Goal: Task Accomplishment & Management: Manage account settings

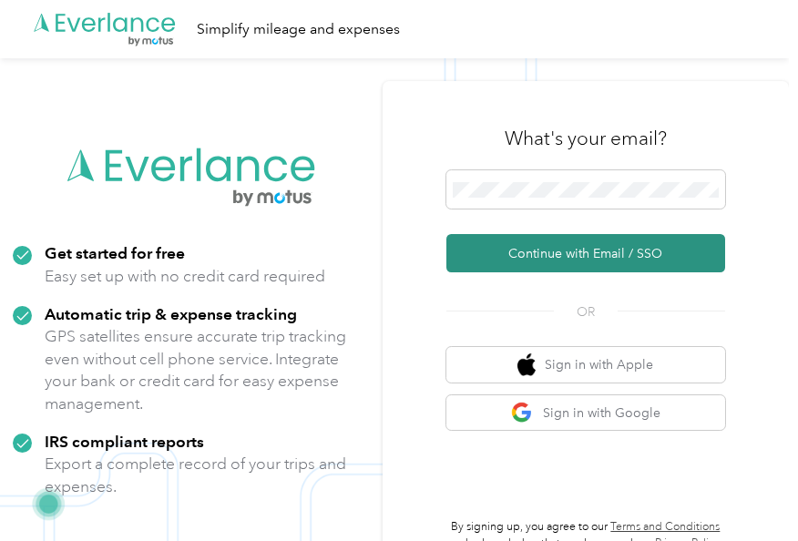
click at [587, 255] on button "Continue with Email / SSO" at bounding box center [586, 253] width 279 height 38
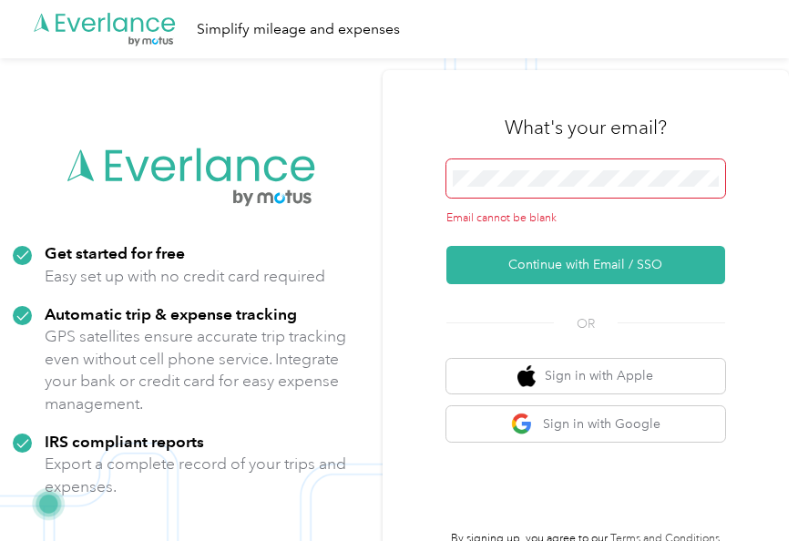
click at [487, 162] on span at bounding box center [586, 178] width 279 height 38
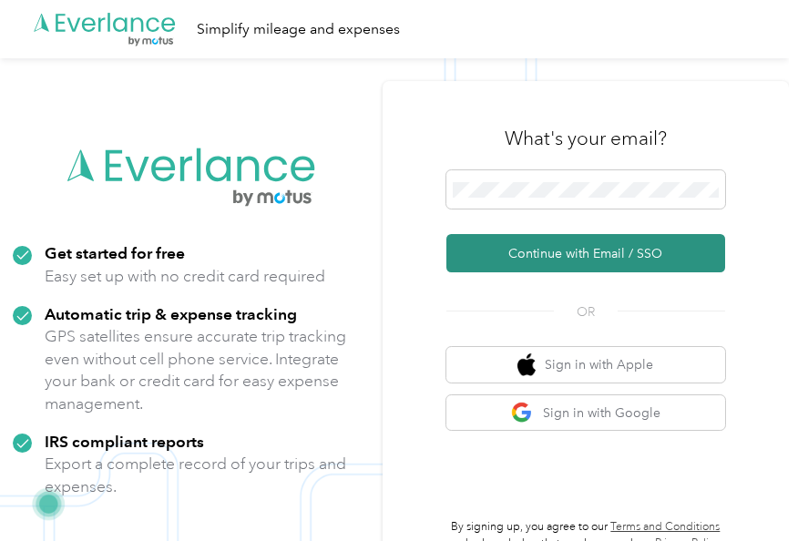
click at [578, 241] on button "Continue with Email / SSO" at bounding box center [586, 253] width 279 height 38
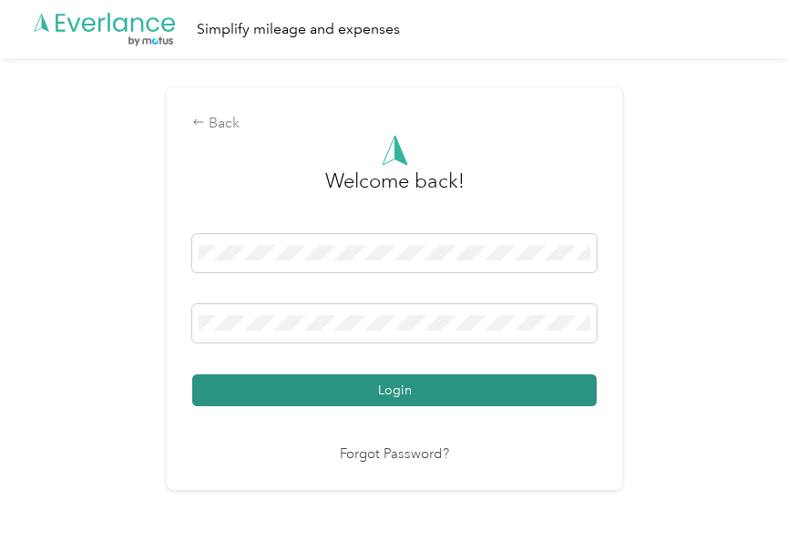
click at [412, 382] on button "Login" at bounding box center [394, 391] width 405 height 32
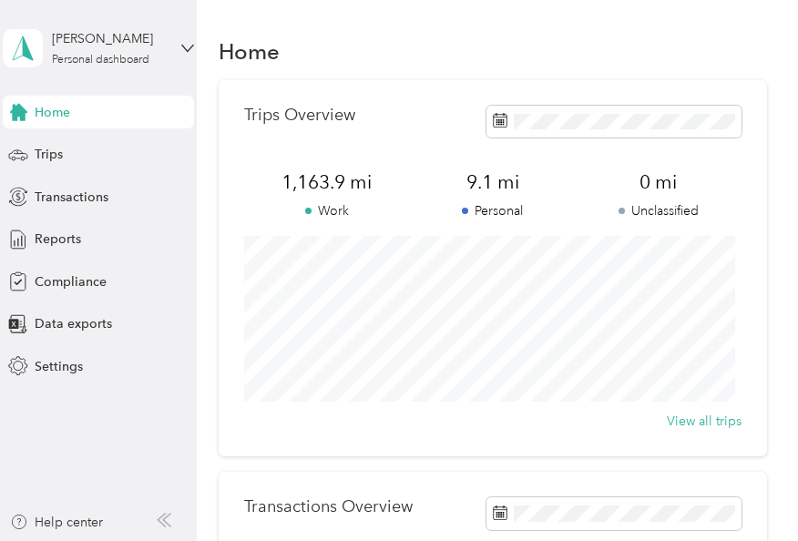
click at [182, 55] on div "[PERSON_NAME] Personal dashboard" at bounding box center [98, 48] width 191 height 64
click at [394, 47] on div "Home" at bounding box center [493, 51] width 548 height 38
click at [120, 162] on div "Trips" at bounding box center [98, 155] width 191 height 33
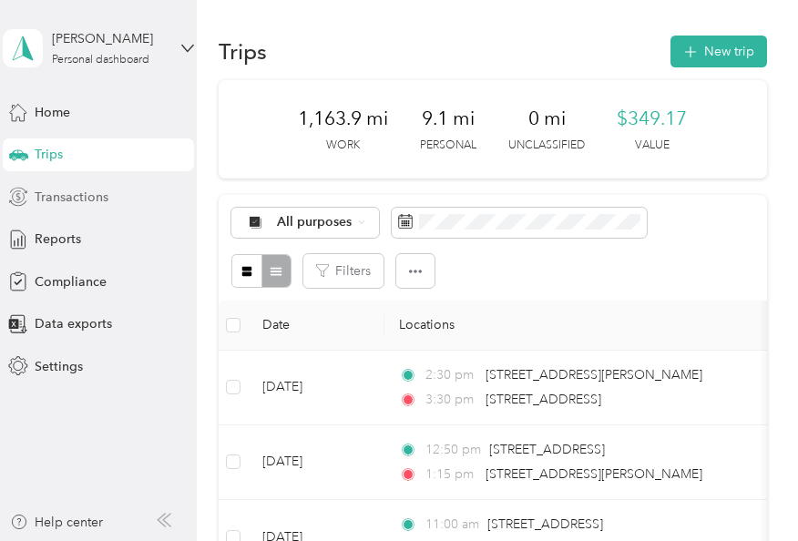
click at [120, 206] on div "Transactions" at bounding box center [98, 196] width 191 height 33
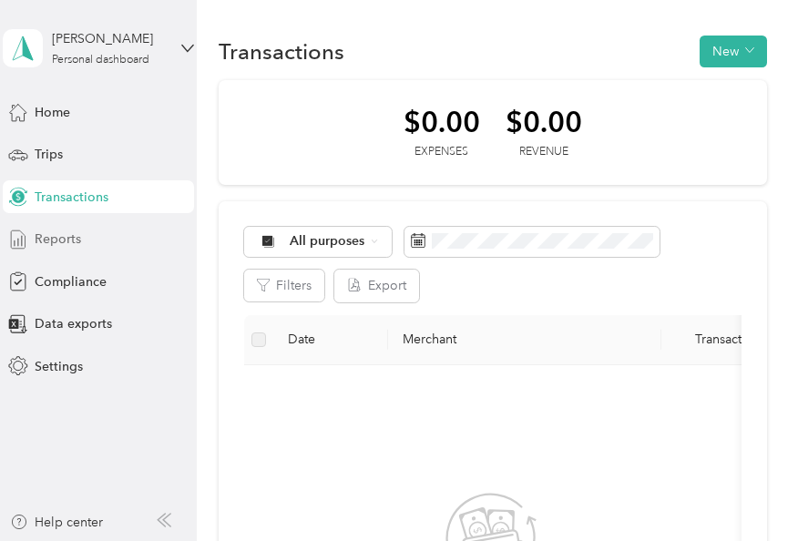
click at [117, 246] on div "Reports" at bounding box center [98, 239] width 191 height 33
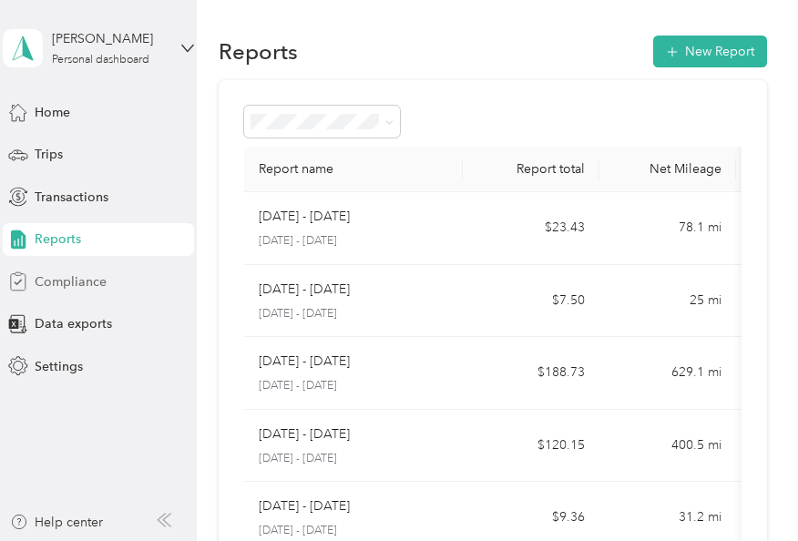
click at [113, 293] on div "Compliance" at bounding box center [98, 281] width 191 height 33
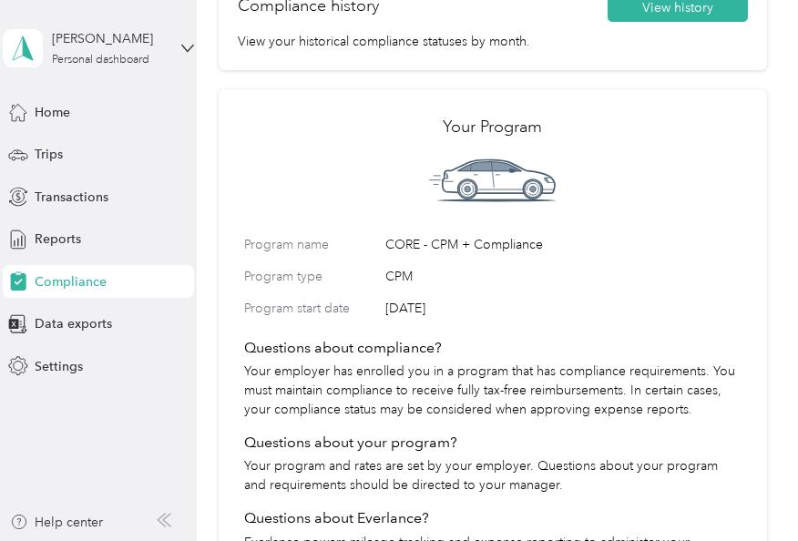
scroll to position [547, 0]
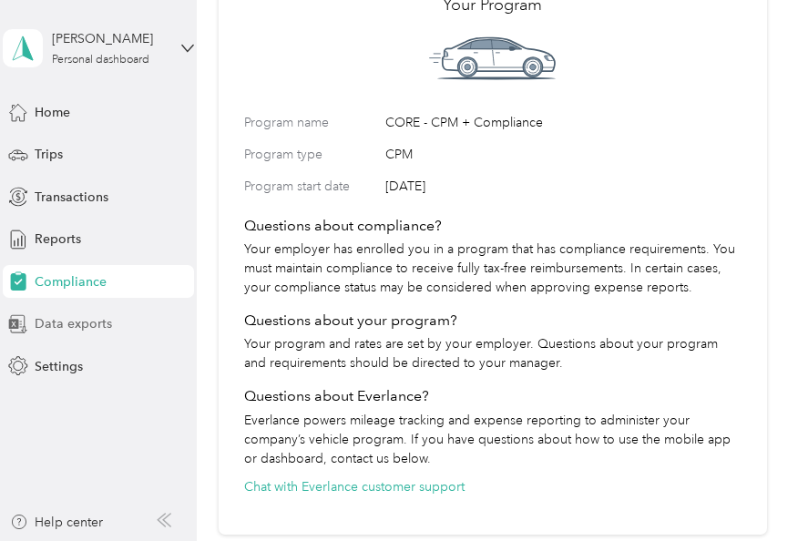
click at [112, 324] on div "Data exports" at bounding box center [98, 324] width 191 height 33
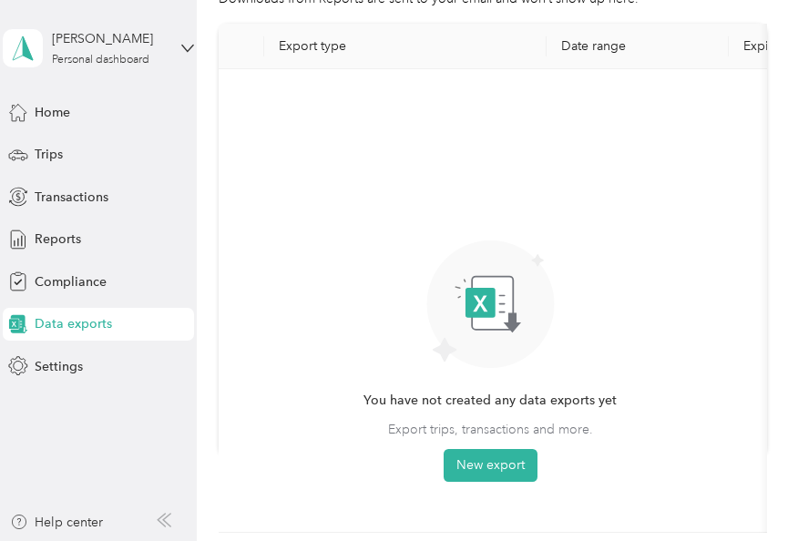
scroll to position [182, 0]
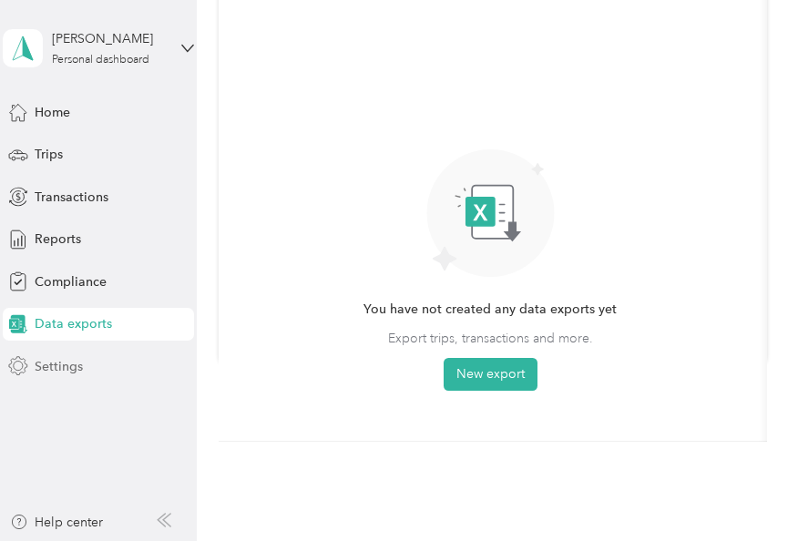
click at [86, 361] on div "Settings" at bounding box center [98, 366] width 191 height 33
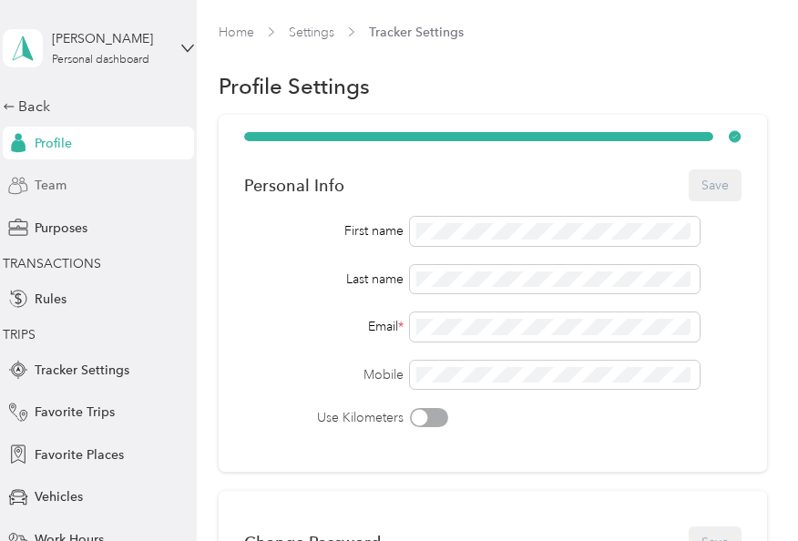
click at [60, 190] on div "Team" at bounding box center [98, 185] width 191 height 33
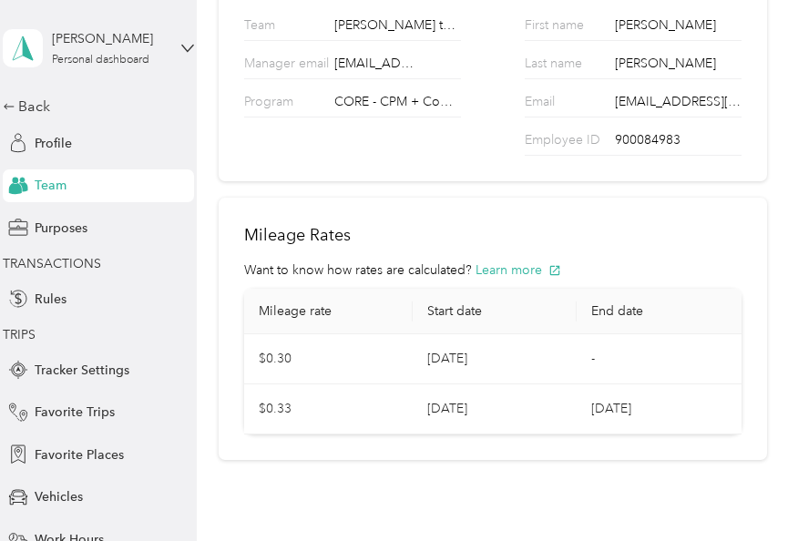
scroll to position [272, 0]
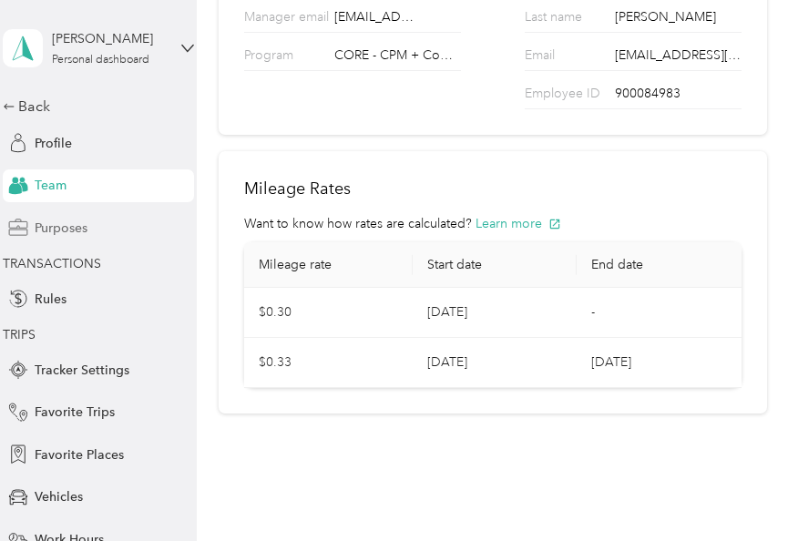
click at [87, 237] on div "Purposes" at bounding box center [98, 227] width 191 height 33
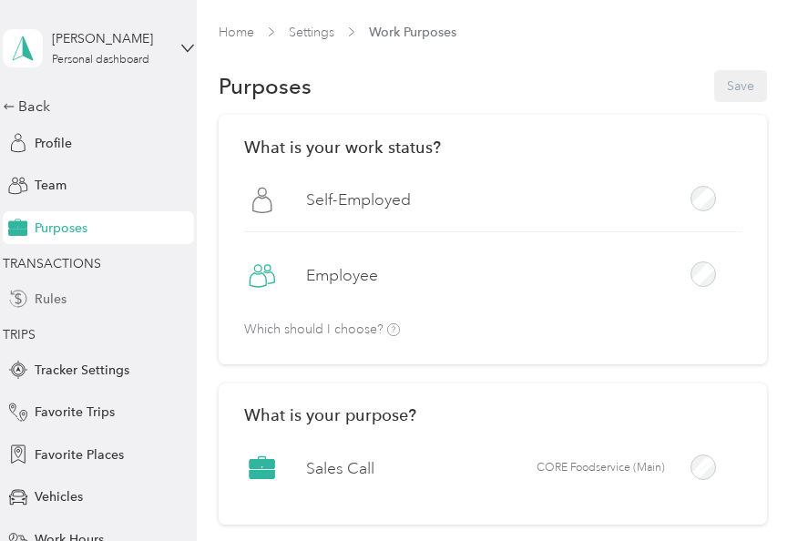
click at [83, 295] on div "Rules" at bounding box center [98, 298] width 191 height 33
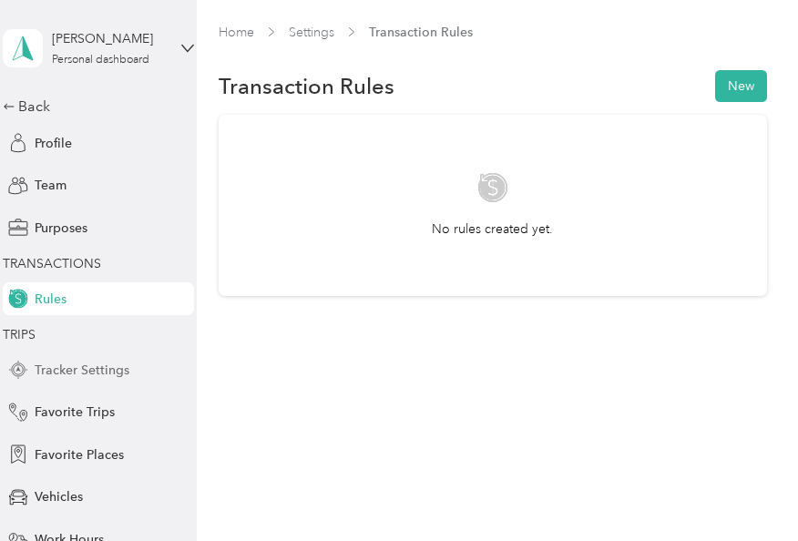
click at [89, 362] on span "Tracker Settings" at bounding box center [82, 370] width 95 height 19
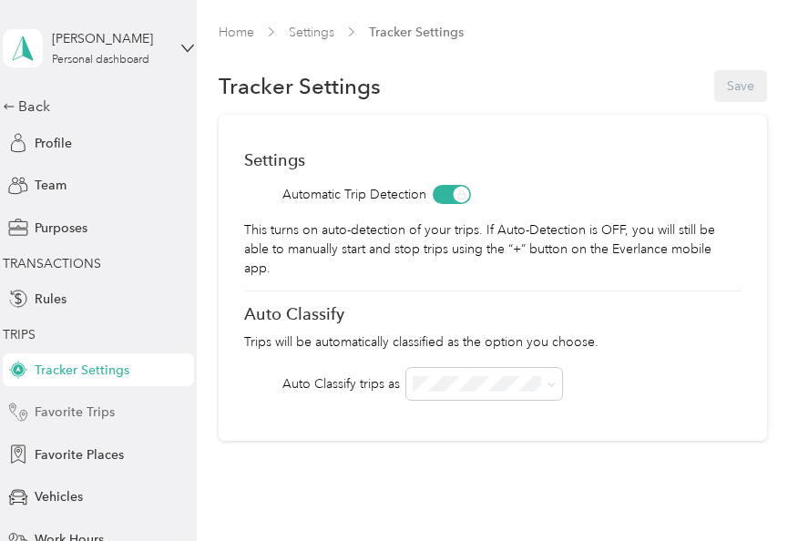
click at [91, 410] on span "Favorite Trips" at bounding box center [75, 412] width 80 height 19
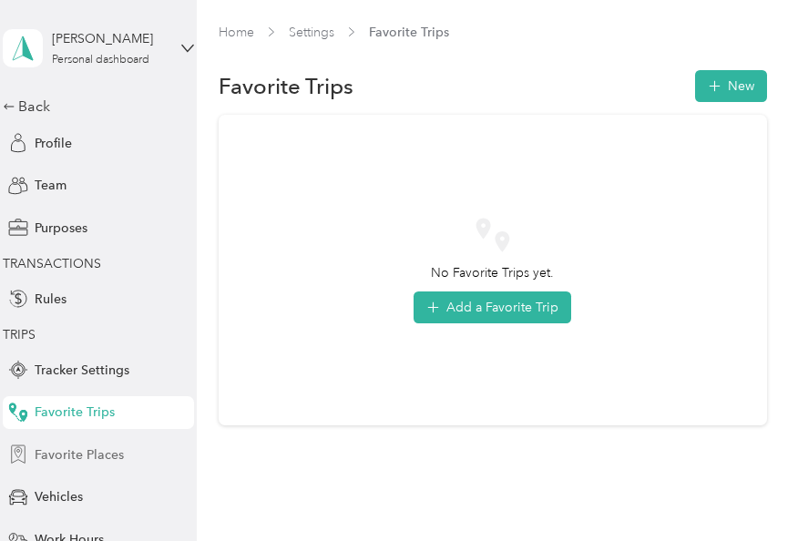
click at [94, 454] on span "Favorite Places" at bounding box center [79, 455] width 89 height 19
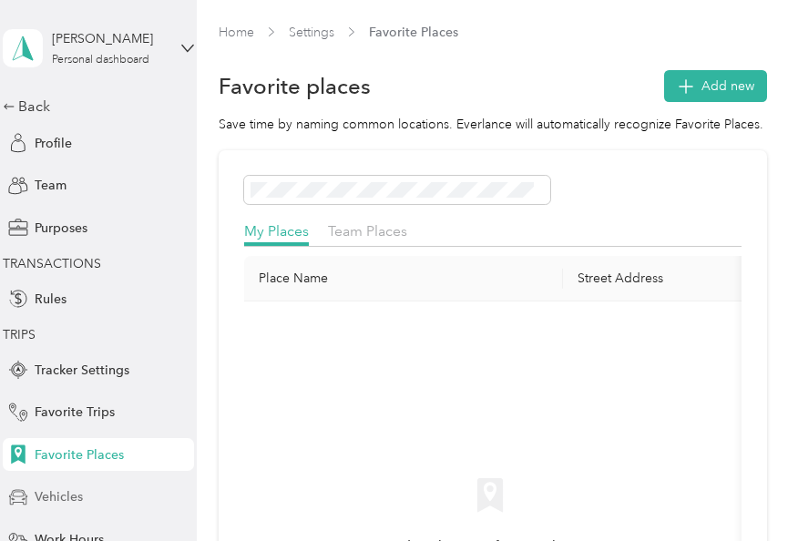
click at [100, 503] on div "Vehicles" at bounding box center [98, 497] width 191 height 33
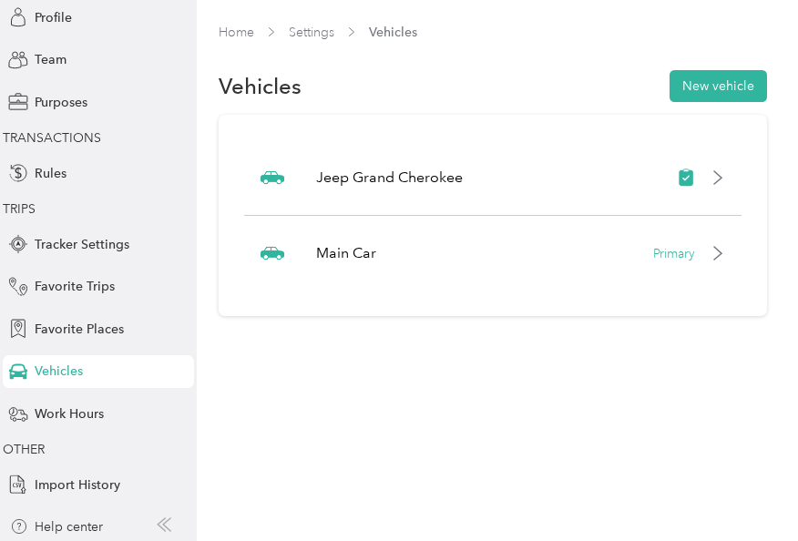
scroll to position [130, 0]
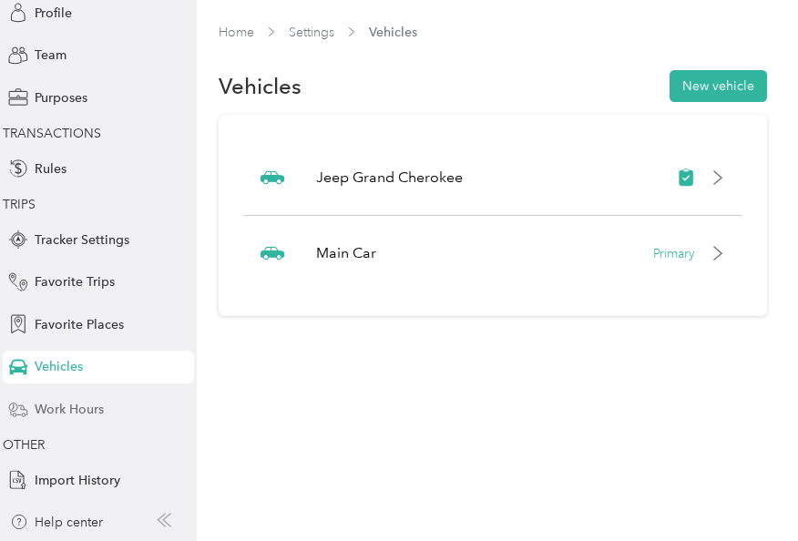
click at [86, 403] on span "Work Hours" at bounding box center [69, 409] width 69 height 19
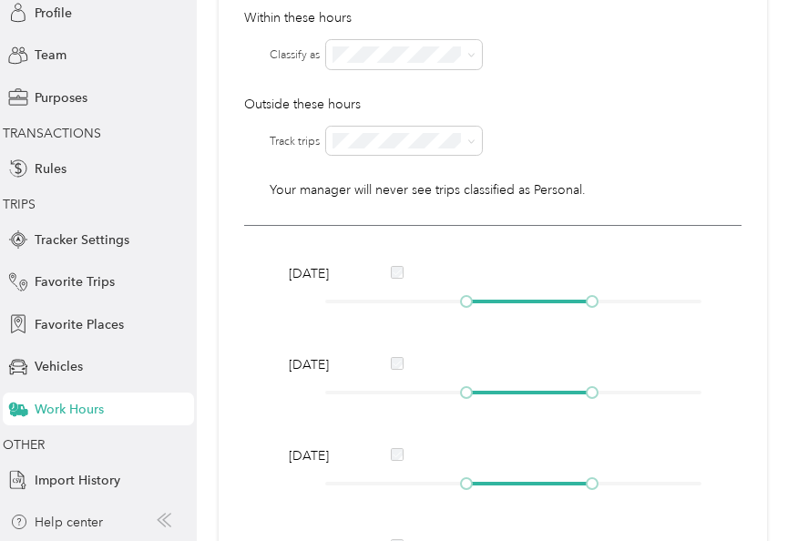
scroll to position [16, 0]
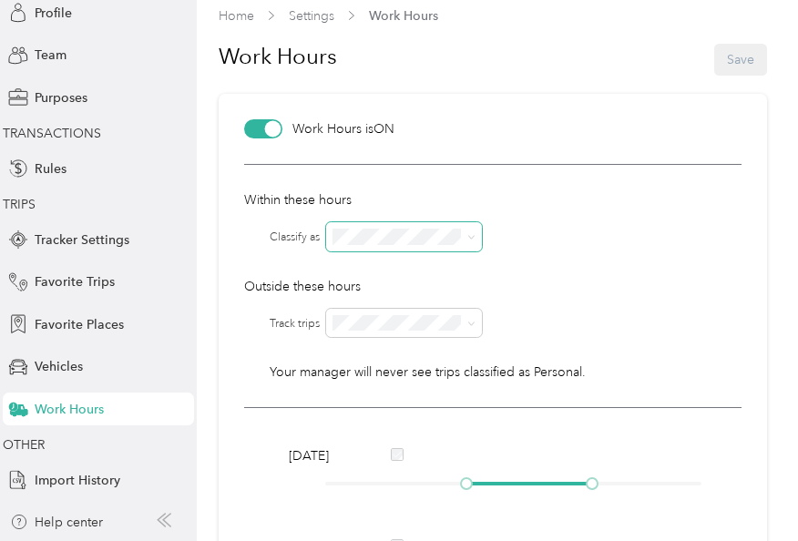
click at [470, 241] on span at bounding box center [471, 236] width 8 height 15
click at [505, 222] on div at bounding box center [533, 236] width 415 height 29
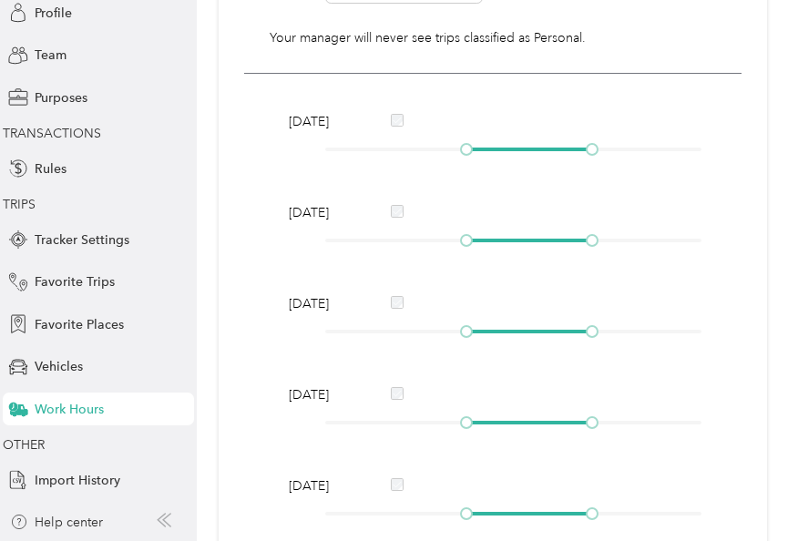
scroll to position [381, 0]
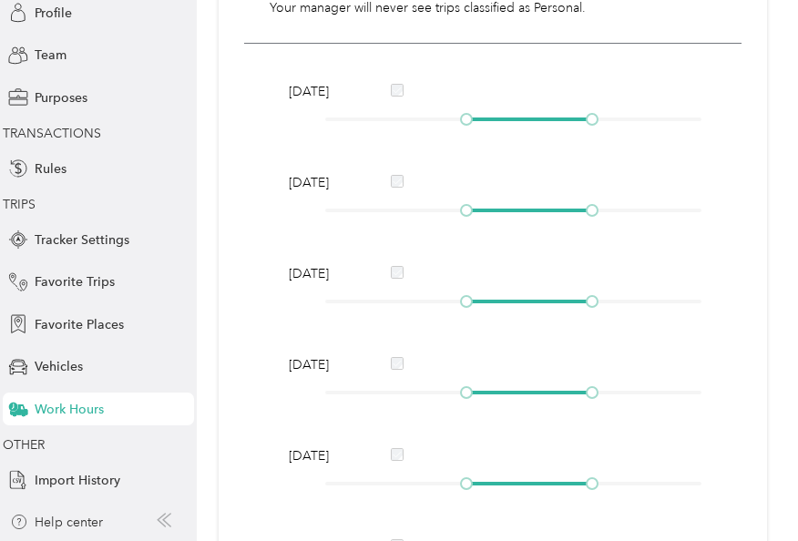
click at [321, 92] on span "[DATE]" at bounding box center [321, 91] width 64 height 19
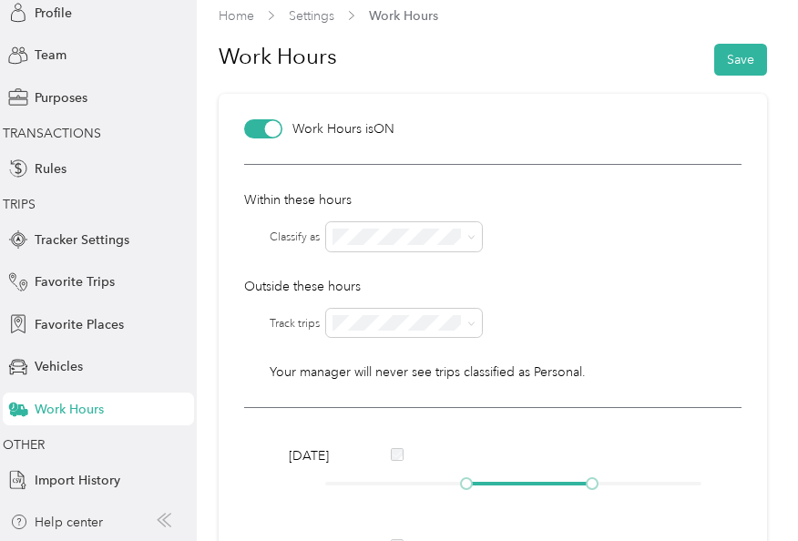
scroll to position [0, 0]
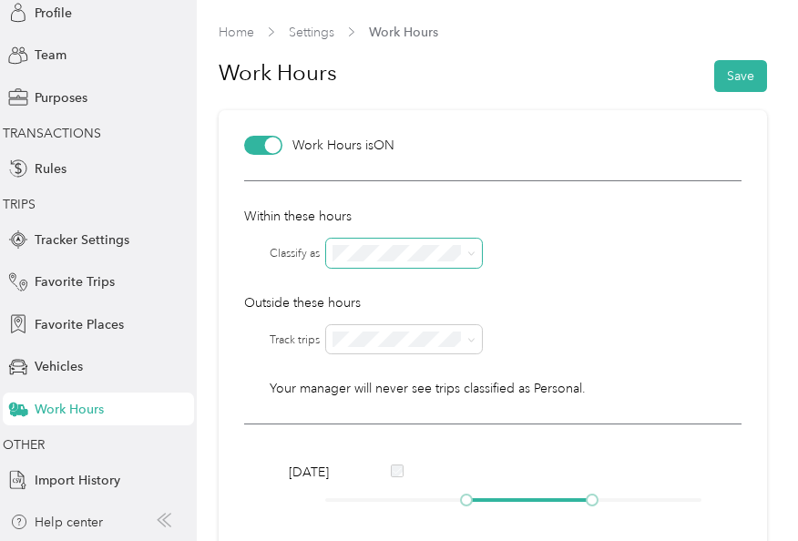
click at [469, 252] on icon at bounding box center [471, 254] width 8 height 8
click at [499, 230] on div "Within these hours Classify as Outside these hours Track trips Classify as Your…" at bounding box center [492, 302] width 497 height 244
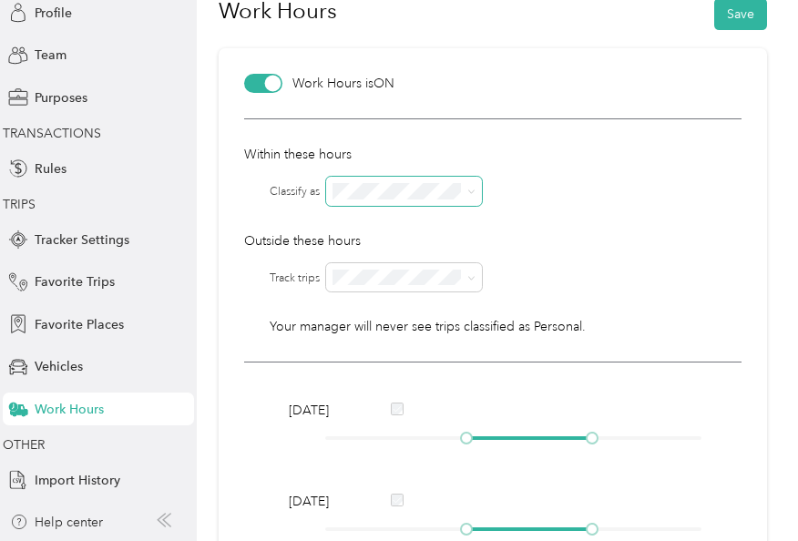
scroll to position [91, 0]
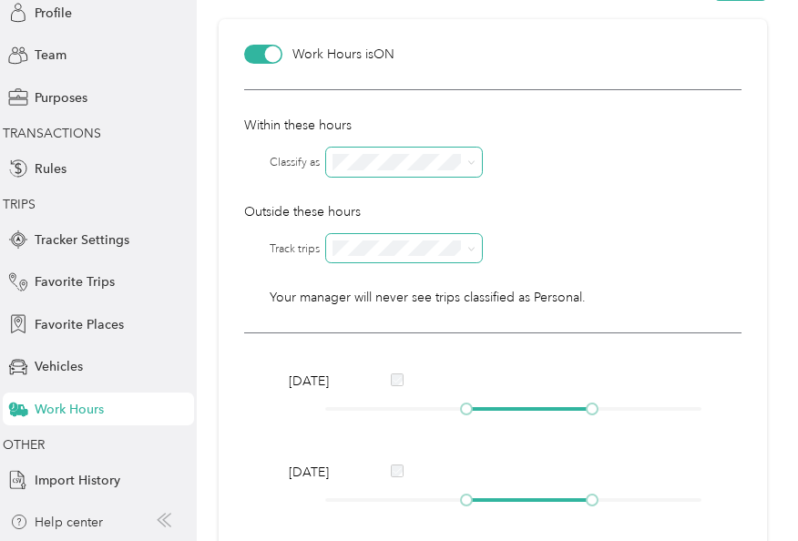
click at [470, 249] on icon at bounding box center [470, 249] width 5 height 4
click at [552, 216] on p "Outside these hours" at bounding box center [492, 211] width 497 height 19
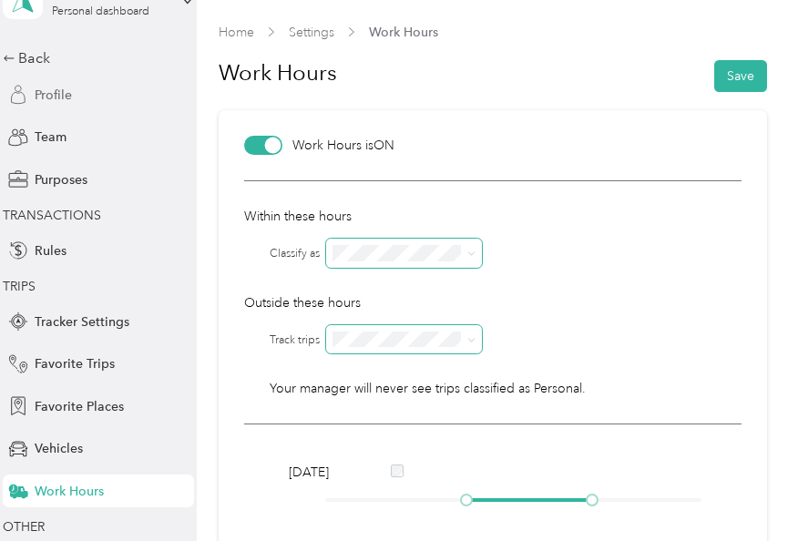
scroll to position [0, 0]
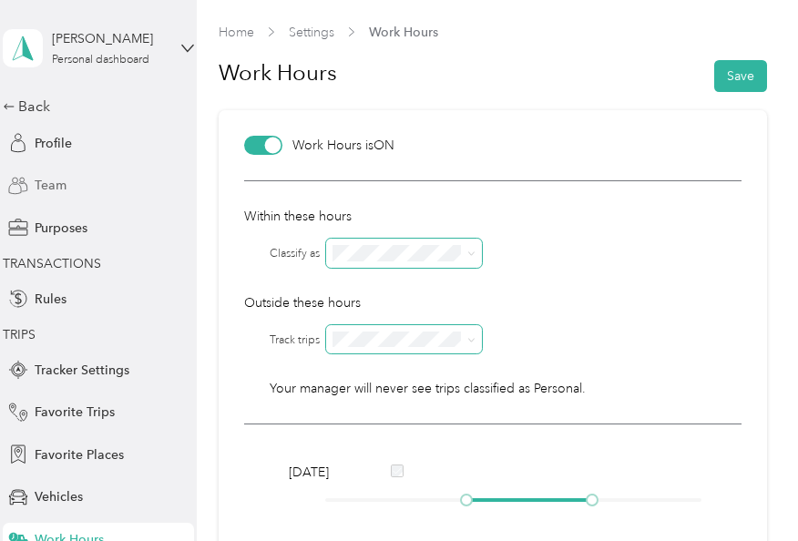
click at [54, 181] on span "Team" at bounding box center [51, 185] width 32 height 19
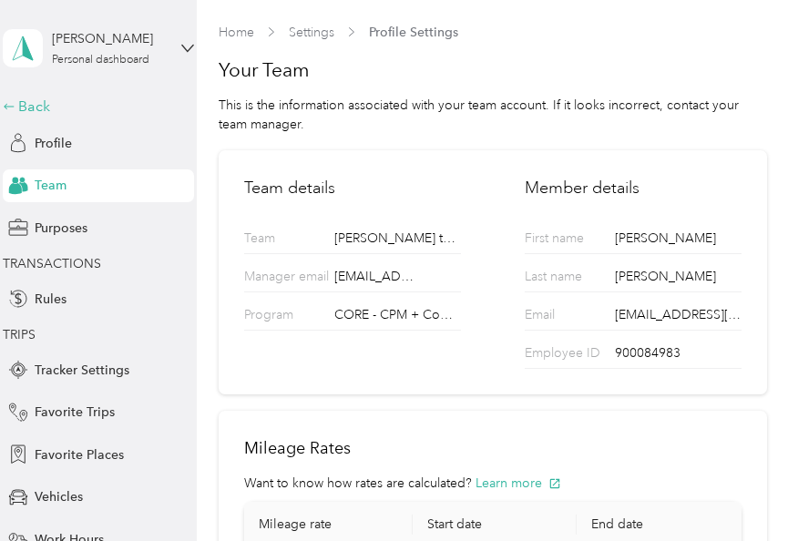
click at [50, 110] on div "Back" at bounding box center [94, 107] width 182 height 22
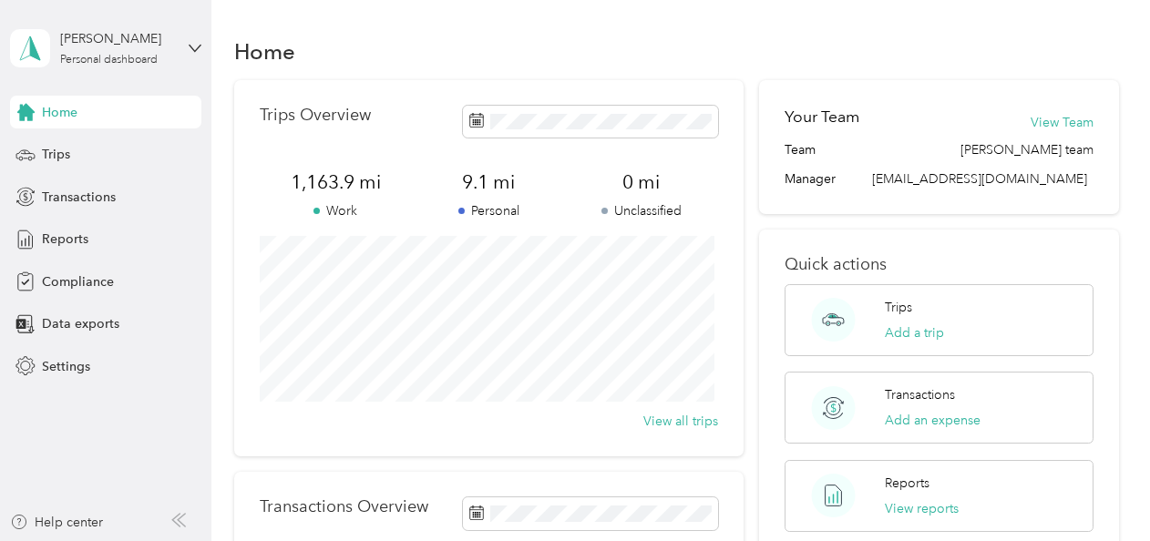
click at [183, 53] on div "[PERSON_NAME] Personal dashboard" at bounding box center [105, 48] width 191 height 64
click at [290, 7] on div "Home Trips Overview 1,163.9 mi Work 9.1 mi Personal 0 mi Unclassified View all …" at bounding box center [675, 418] width 929 height 837
click at [102, 46] on div "[PERSON_NAME]" at bounding box center [117, 38] width 114 height 19
click at [148, 211] on div "Transactions" at bounding box center [105, 196] width 191 height 33
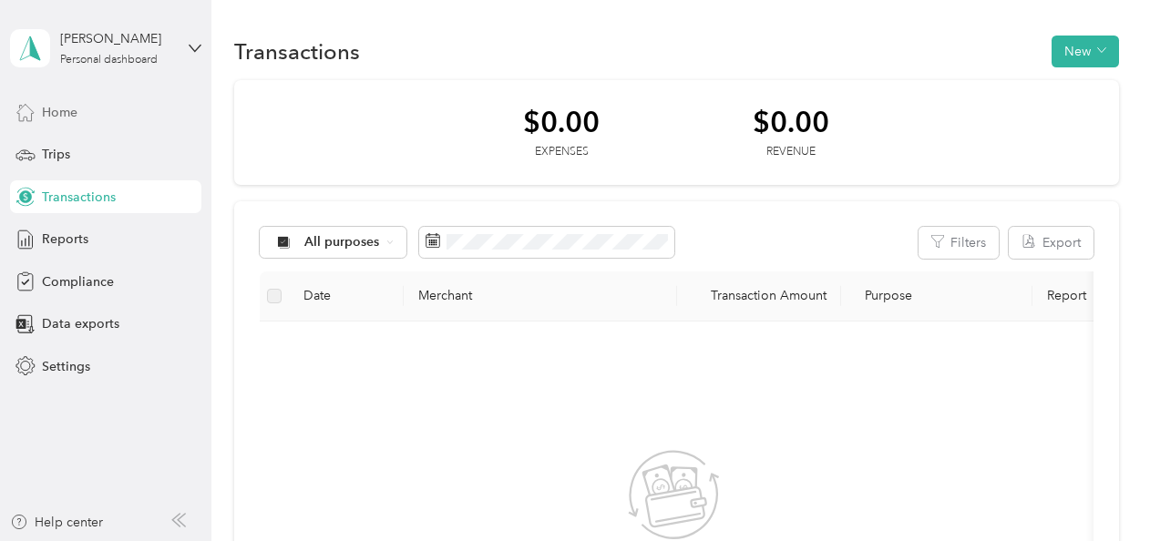
click at [67, 113] on span "Home" at bounding box center [60, 112] width 36 height 19
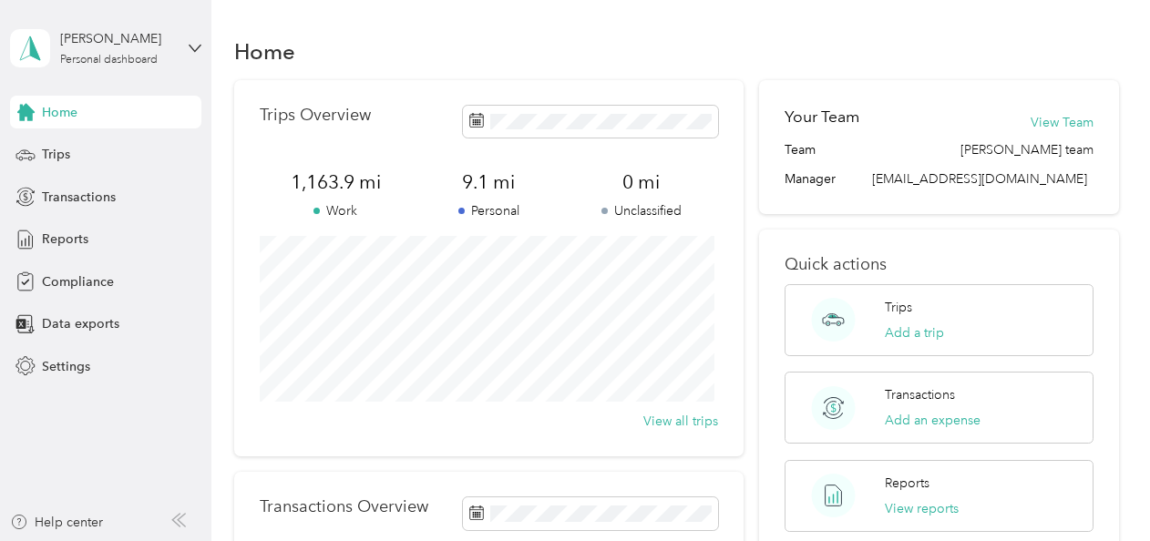
scroll to position [385, 0]
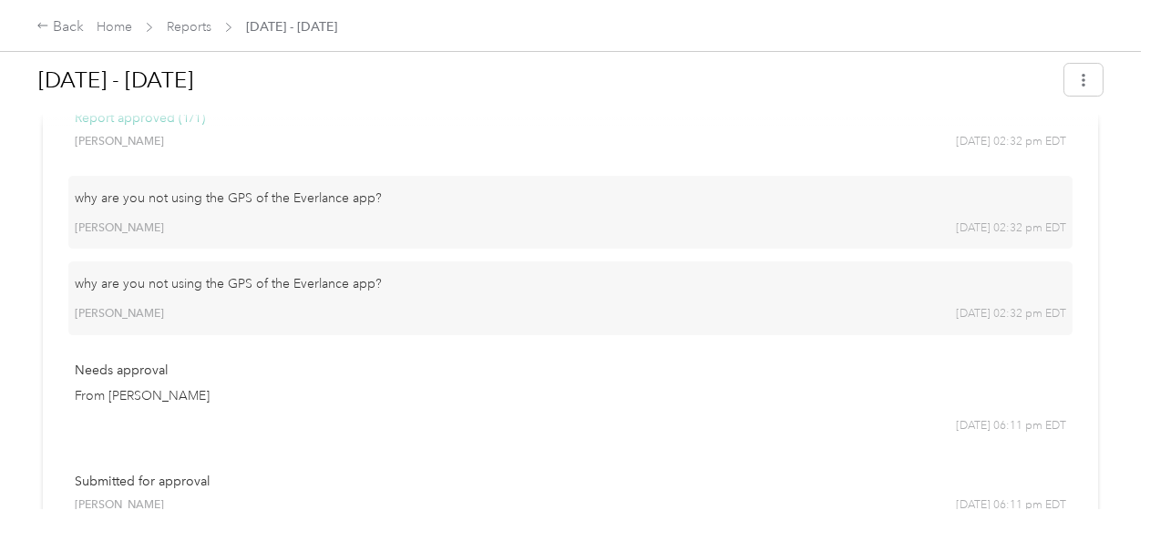
scroll to position [1074, 0]
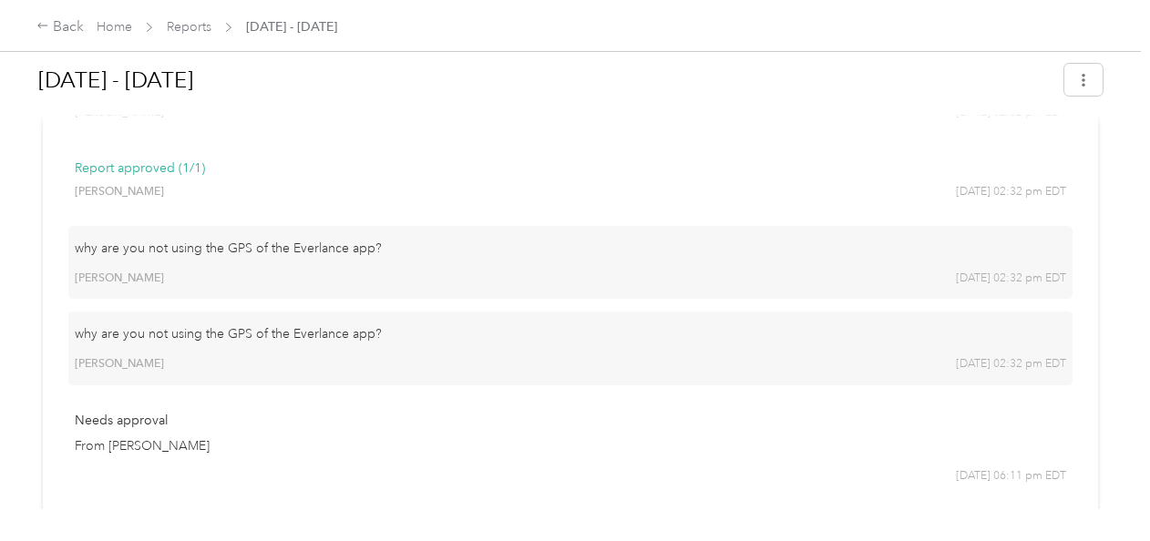
click at [396, 340] on p "why are you not using the GPS of the Everlance app?" at bounding box center [570, 333] width 991 height 19
click at [343, 300] on div "why are you not using the GPS of the Everlance app? Michelle Alva 10/02 at 02:3…" at bounding box center [570, 263] width 1004 height 74
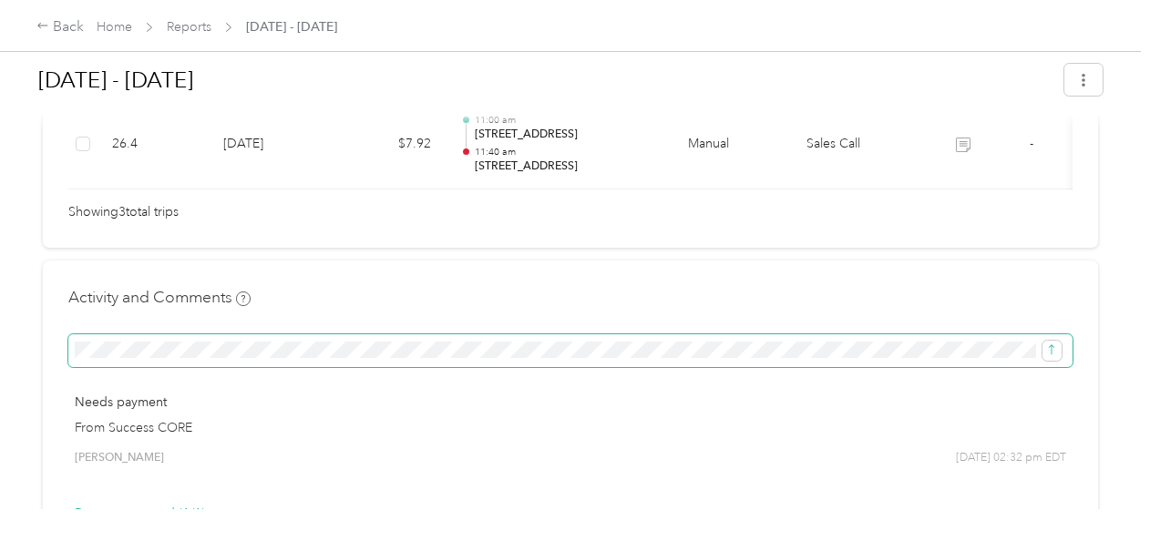
scroll to position [0, 1120]
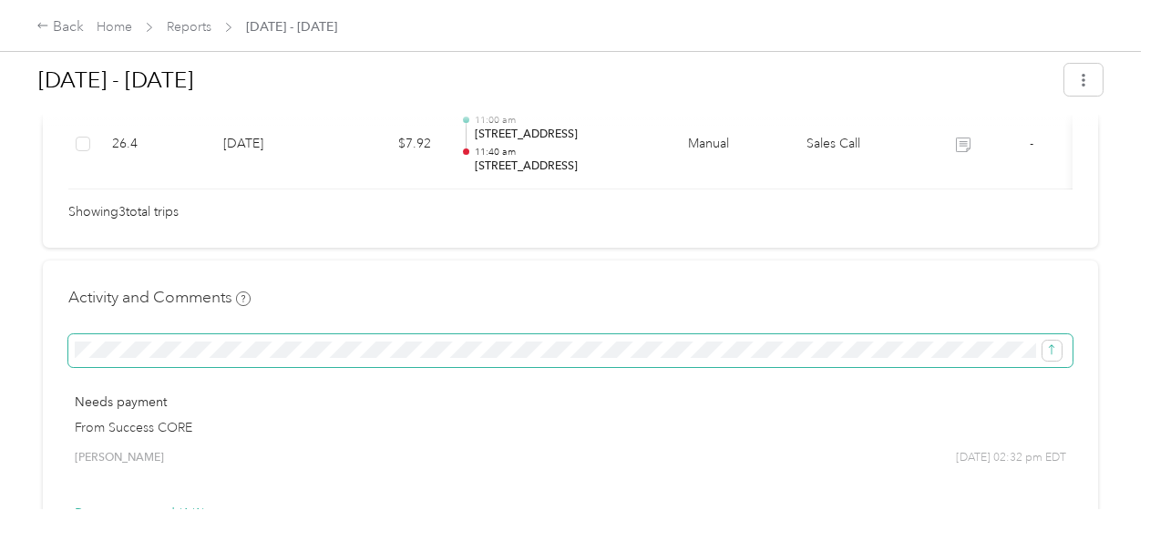
click at [372, 351] on span at bounding box center [570, 350] width 1004 height 33
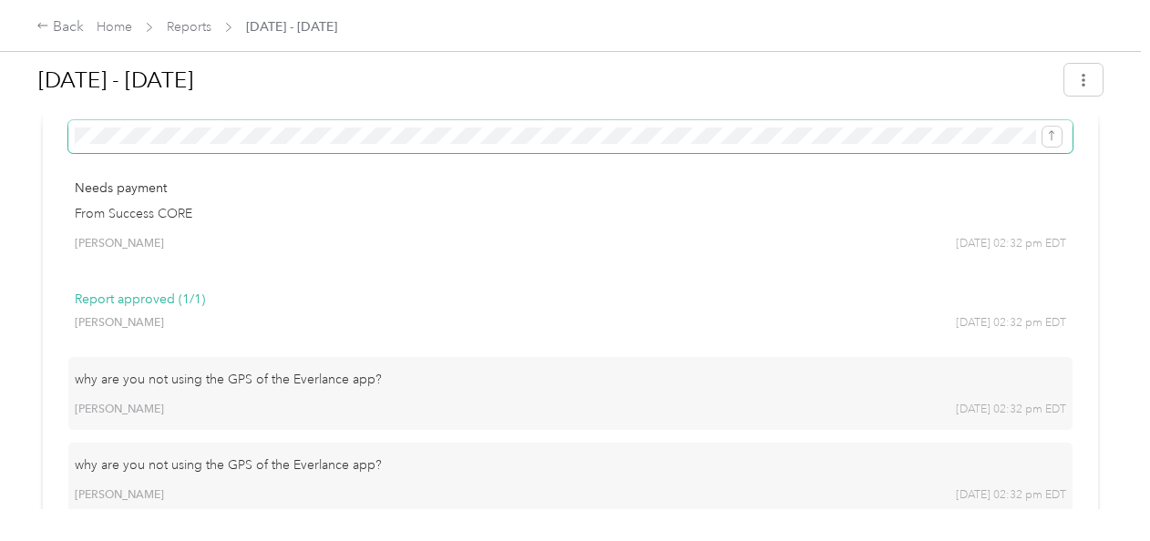
scroll to position [820, 0]
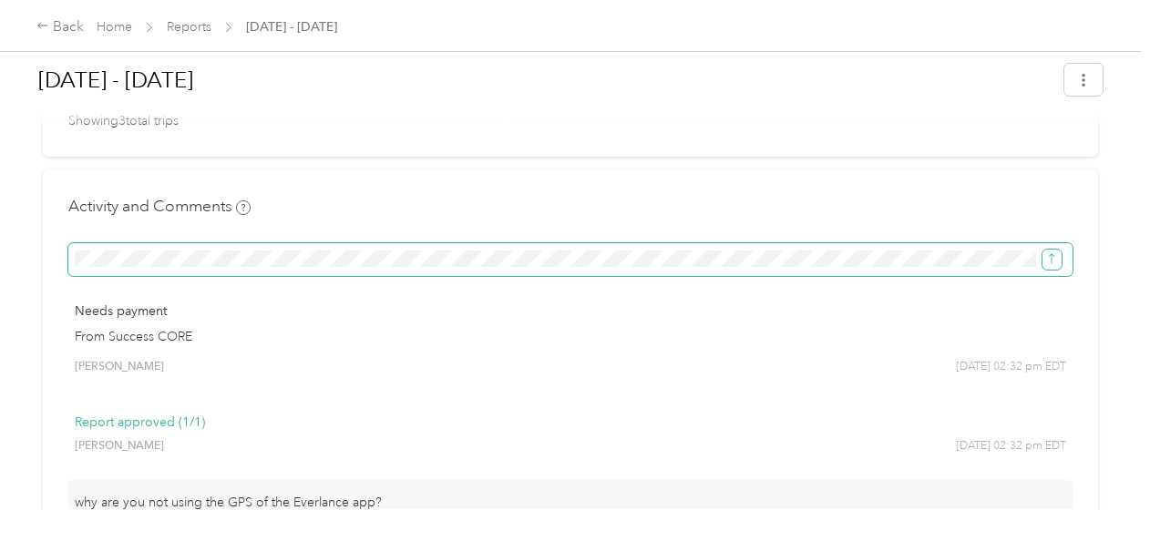
click at [1050, 270] on button "submit" at bounding box center [1051, 260] width 19 height 20
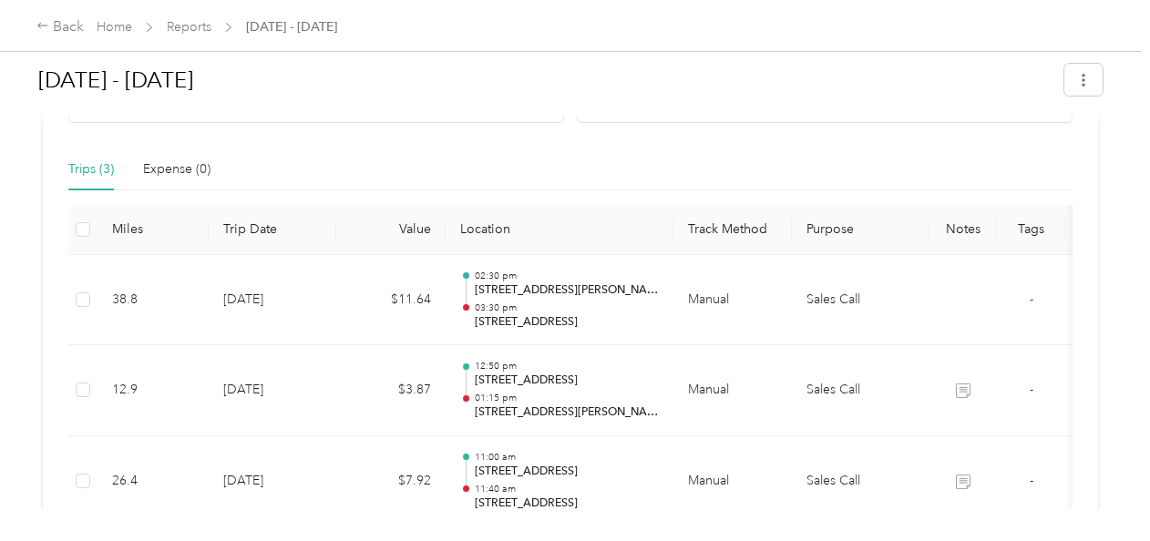
scroll to position [0, 0]
